Goal: Obtain resource: Obtain resource

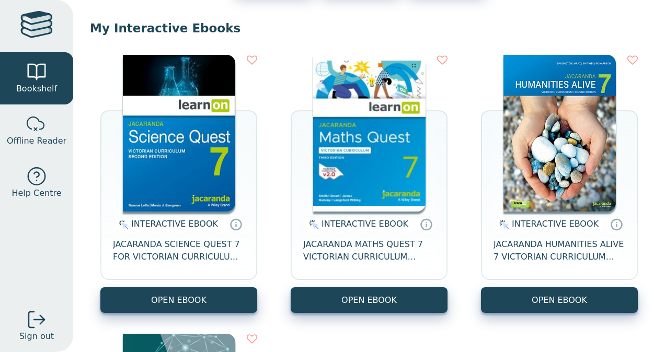
scroll to position [90, 0]
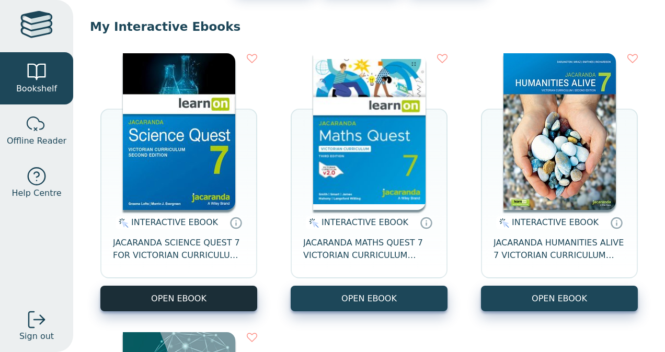
click at [168, 298] on button "OPEN EBOOK" at bounding box center [178, 299] width 157 height 26
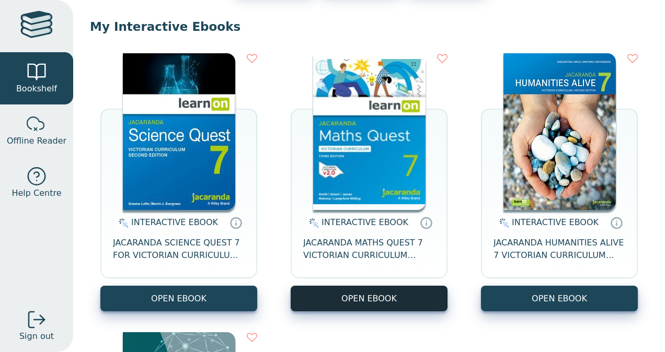
click at [325, 297] on button "OPEN EBOOK" at bounding box center [369, 299] width 157 height 26
